Goal: Information Seeking & Learning: Understand process/instructions

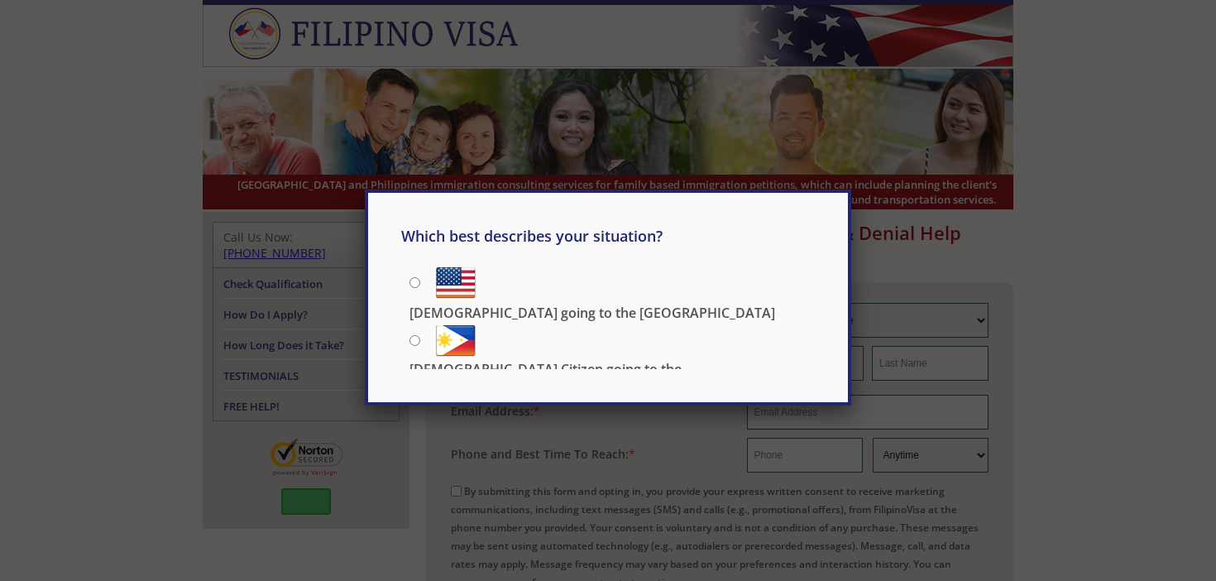
click at [538, 452] on div "Which best describes your situation? Filipino going to the US US Citizen going …" at bounding box center [608, 290] width 1216 height 581
click at [539, 360] on p "[DEMOGRAPHIC_DATA] Citizen going to the [DEMOGRAPHIC_DATA]" at bounding box center [611, 378] width 405 height 36
click at [420, 344] on input "[DEMOGRAPHIC_DATA] Citizen going to the [DEMOGRAPHIC_DATA]" at bounding box center [414, 340] width 11 height 11
radio input "true"
click at [542, 360] on p "[DEMOGRAPHIC_DATA] Citizen going to the [DEMOGRAPHIC_DATA]" at bounding box center [611, 378] width 405 height 36
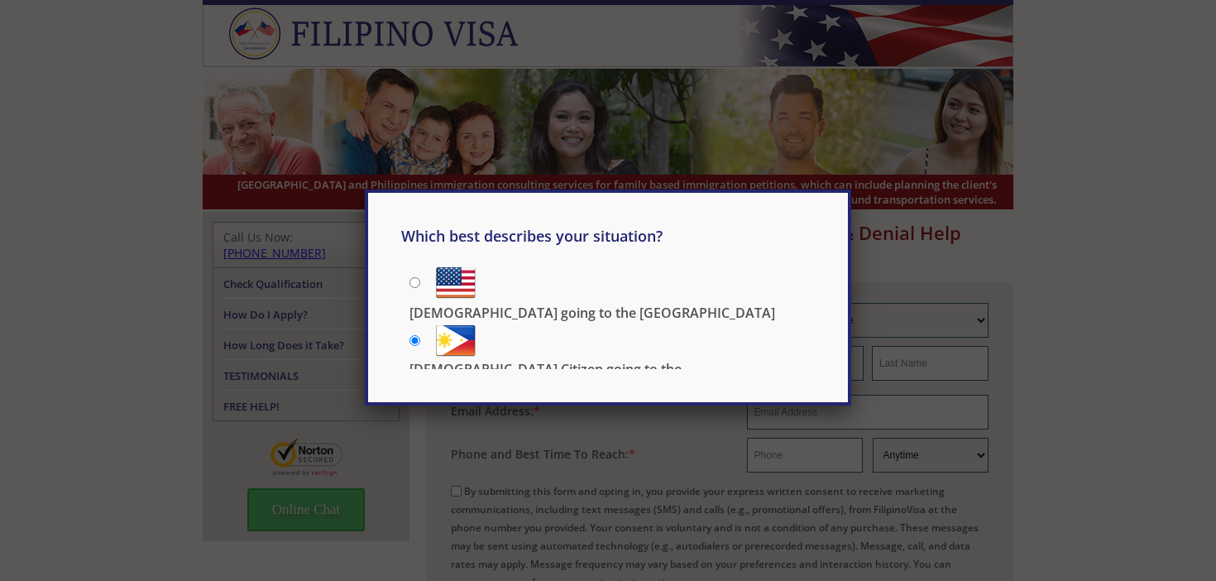
click at [420, 337] on input "[DEMOGRAPHIC_DATA] Citizen going to the [DEMOGRAPHIC_DATA]" at bounding box center [414, 340] width 11 height 11
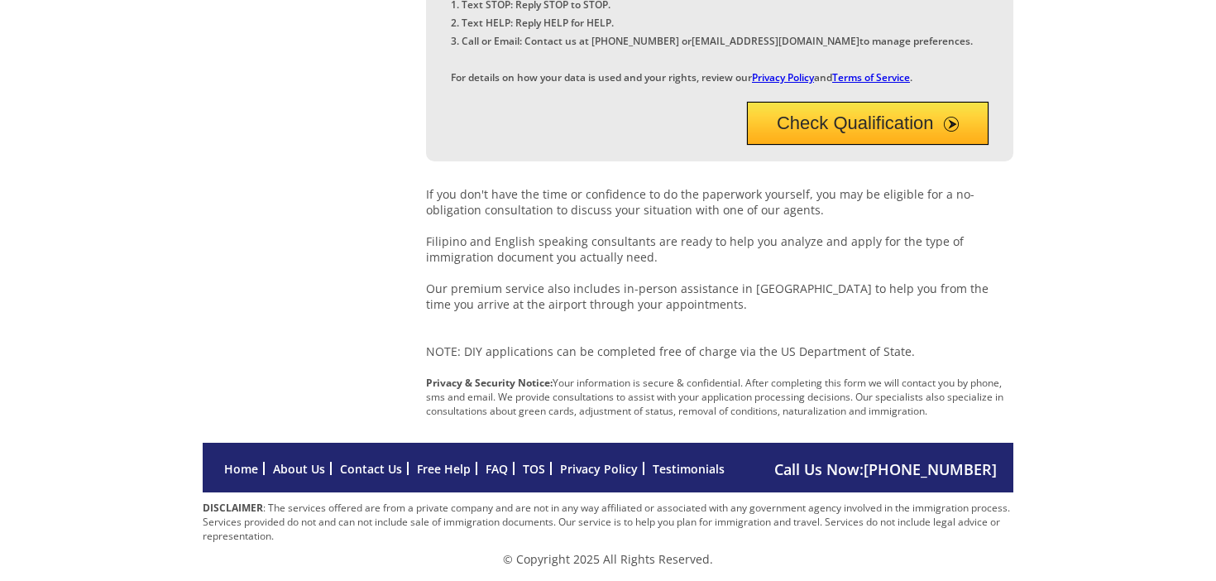
scroll to position [659, 0]
